Goal: Information Seeking & Learning: Check status

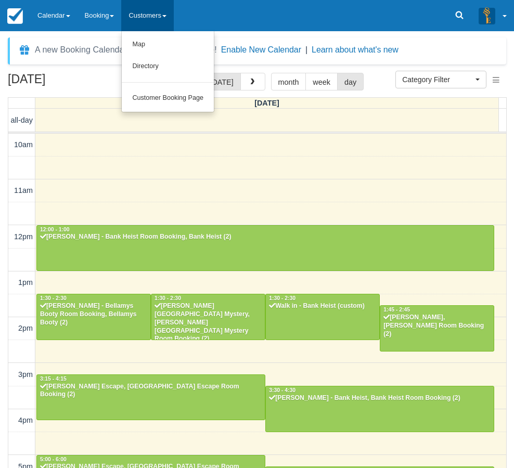
select select
click at [271, 53] on button "Enable New Calendar" at bounding box center [261, 50] width 80 height 10
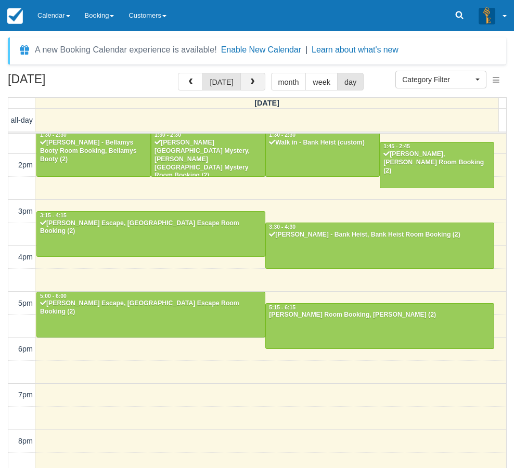
click at [254, 82] on button "button" at bounding box center [252, 82] width 25 height 18
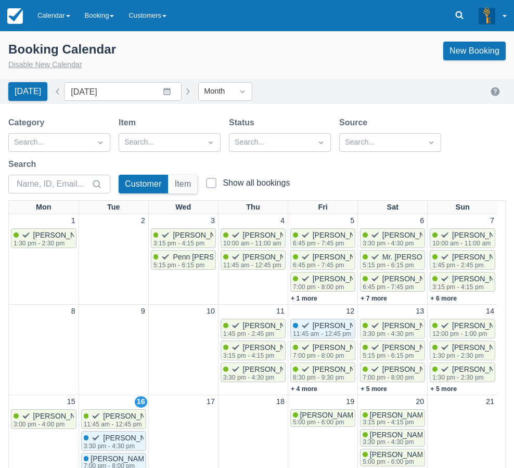
click at [60, 63] on button "Disable New Calendar" at bounding box center [45, 64] width 74 height 11
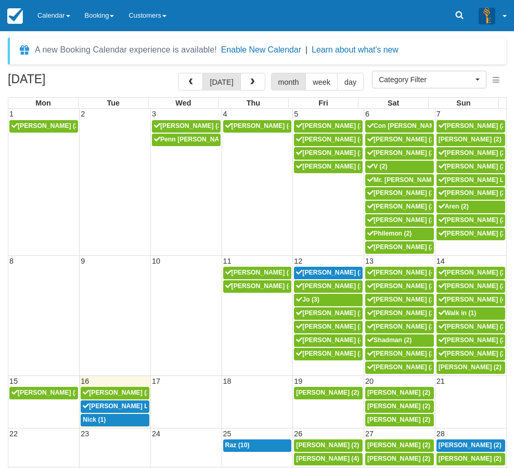
select select
click at [58, 27] on link "Calendar" at bounding box center [53, 15] width 47 height 31
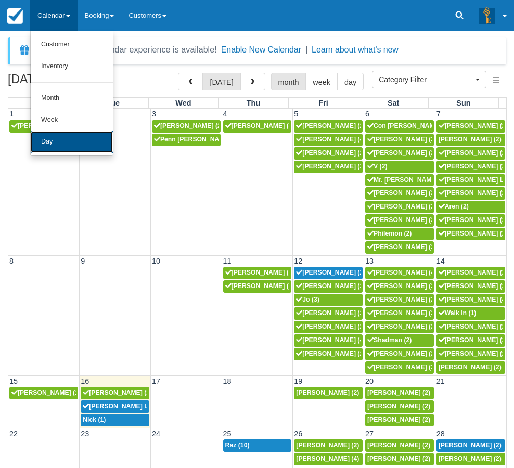
click at [63, 146] on link "Day" at bounding box center [72, 142] width 82 height 22
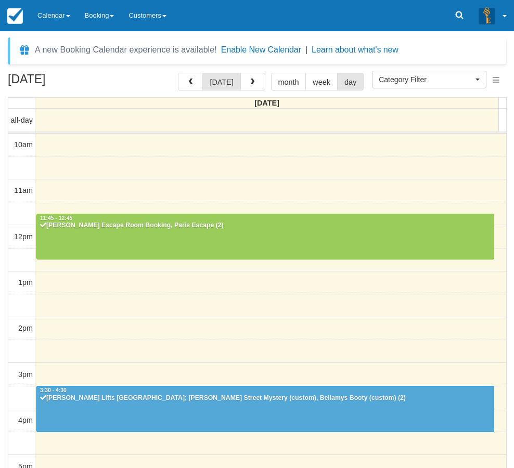
select select
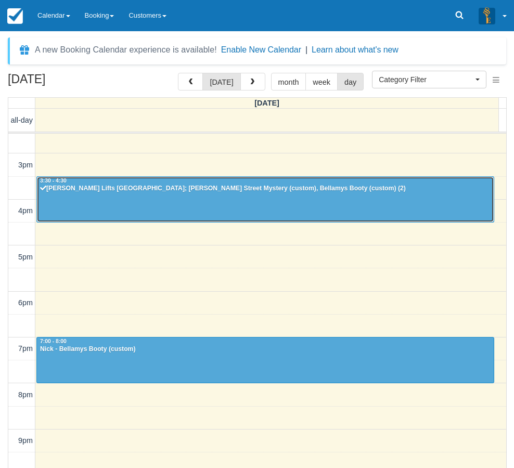
click at [171, 201] on div at bounding box center [265, 199] width 457 height 45
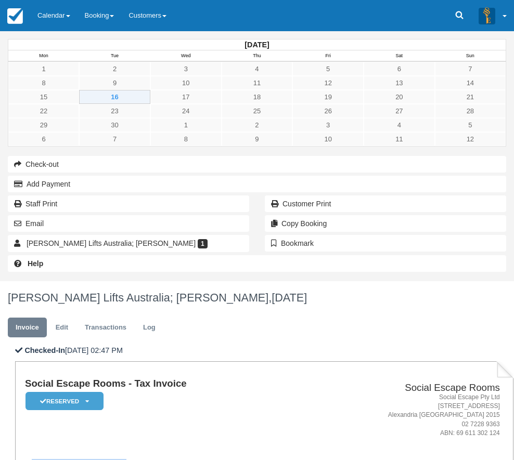
drag, startPoint x: 162, startPoint y: 211, endPoint x: 240, endPoint y: 214, distance: 77.6
click at [200, 459] on strong "Schindler Lifts Australia; Isabel Di Paolantonio" at bounding box center [116, 463] width 169 height 8
copy strong "Schindler Lifts Australia"
click at [28, 281] on div "[DATE] Mon Tue Wed Thu Fri Sat Sun 1 2 3 4 5 6 7 8 9 10 11 12 13 14 15 16 17 18…" at bounding box center [257, 156] width 514 height 250
click at [58, 15] on link "Calendar" at bounding box center [53, 15] width 47 height 31
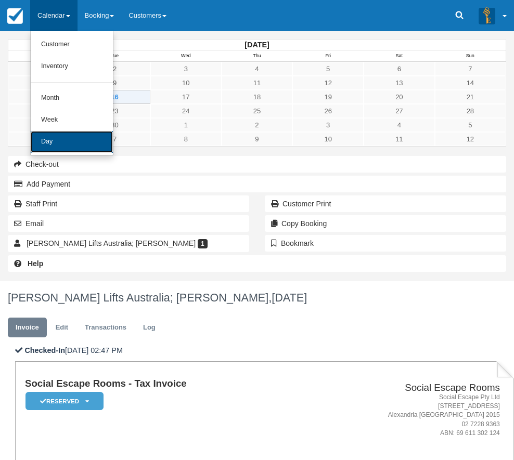
click at [63, 146] on link "Day" at bounding box center [72, 142] width 82 height 22
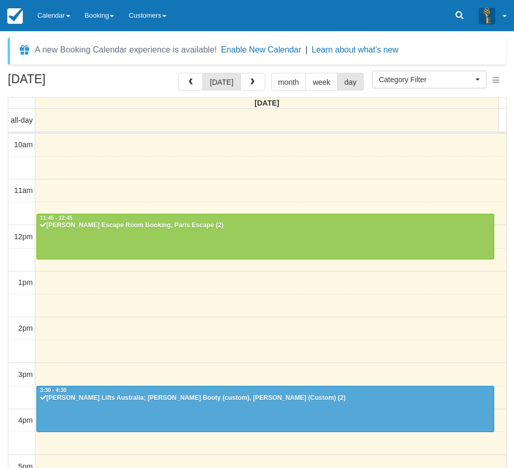
select select
